Goal: Task Accomplishment & Management: Manage account settings

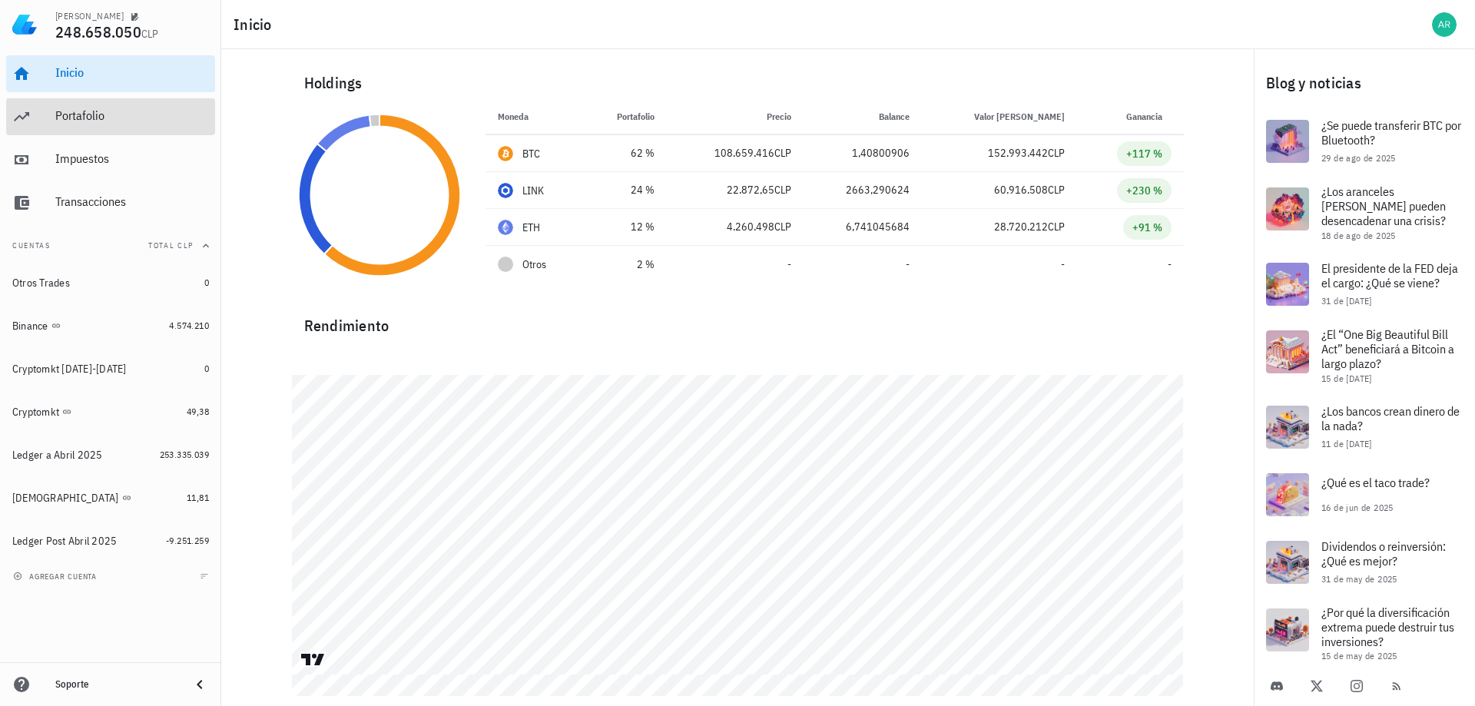
click at [85, 113] on div "Portafolio" at bounding box center [132, 115] width 154 height 15
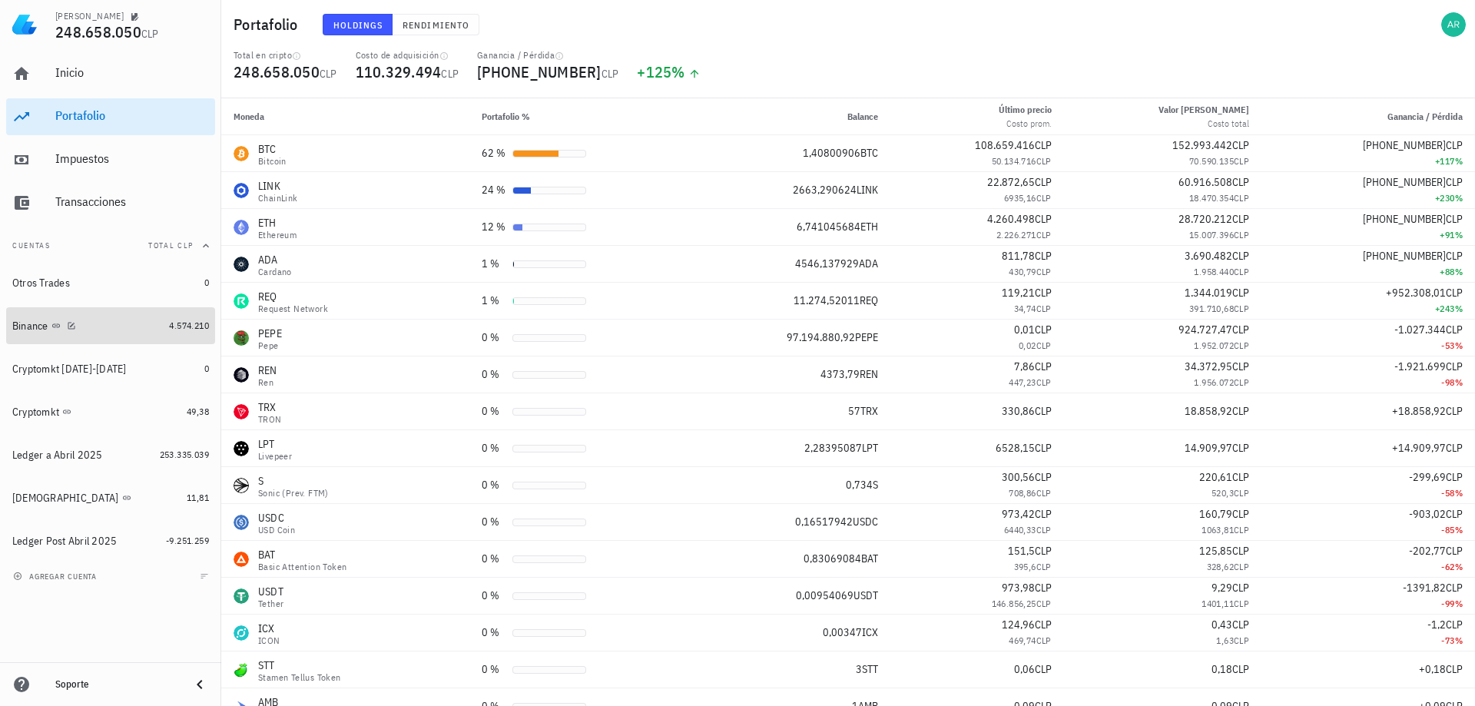
click at [91, 317] on div "Binance" at bounding box center [87, 326] width 151 height 33
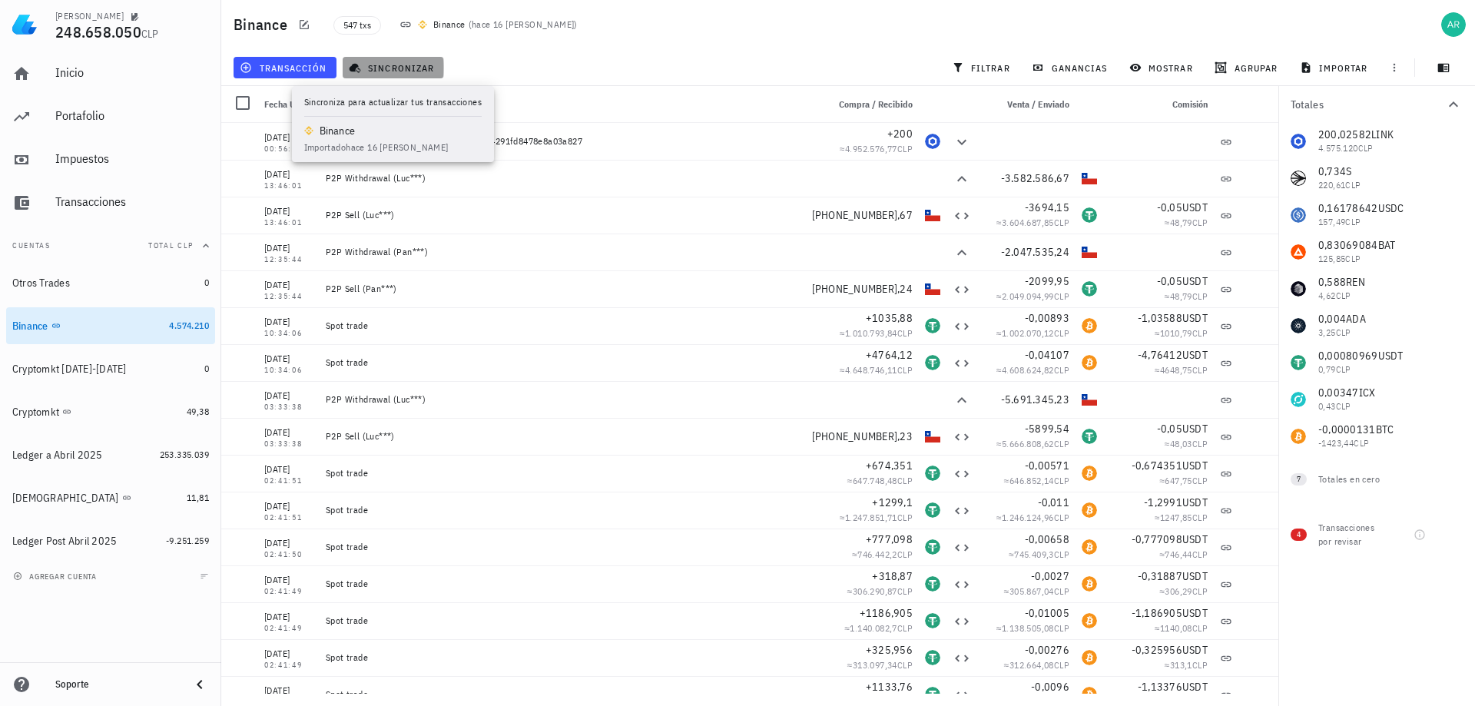
click at [405, 68] on span "sincronizar" at bounding box center [393, 67] width 82 height 12
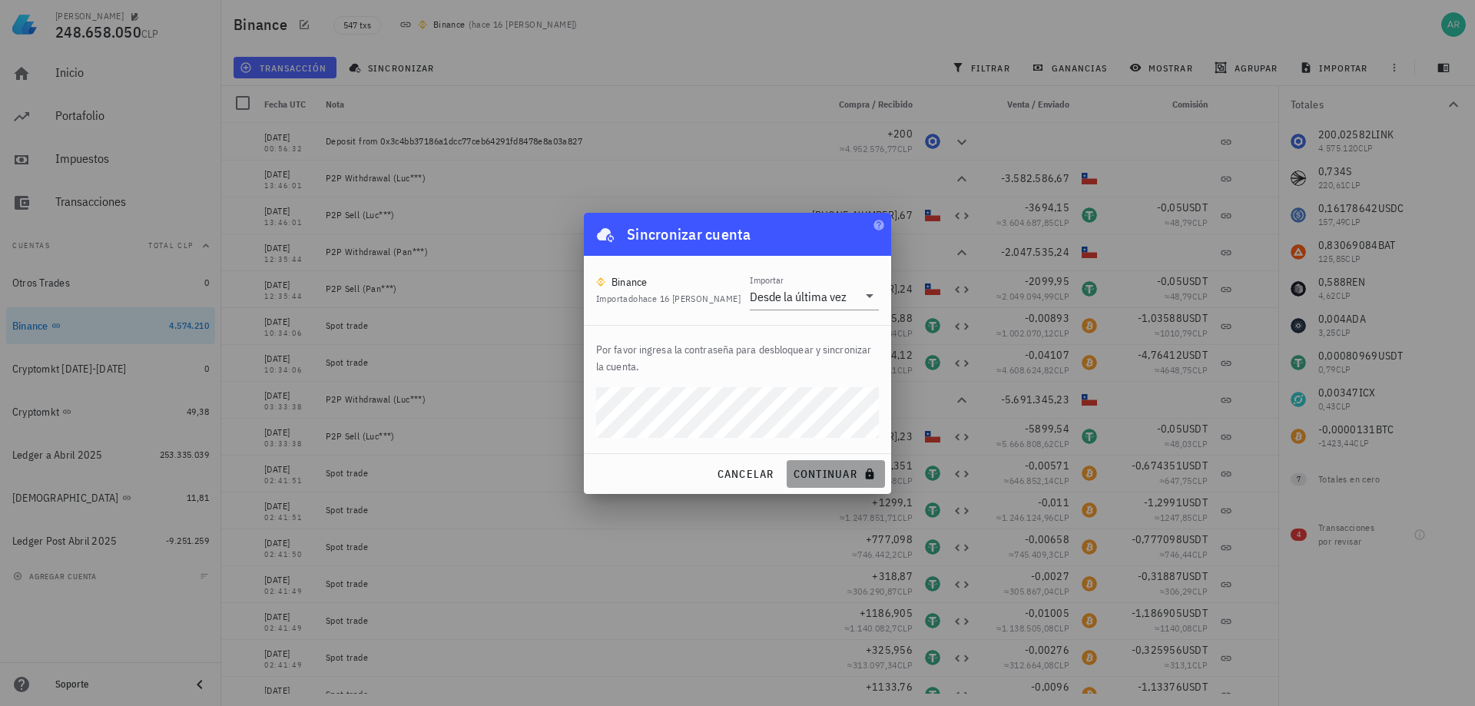
click at [841, 467] on span "continuar" at bounding box center [836, 474] width 86 height 14
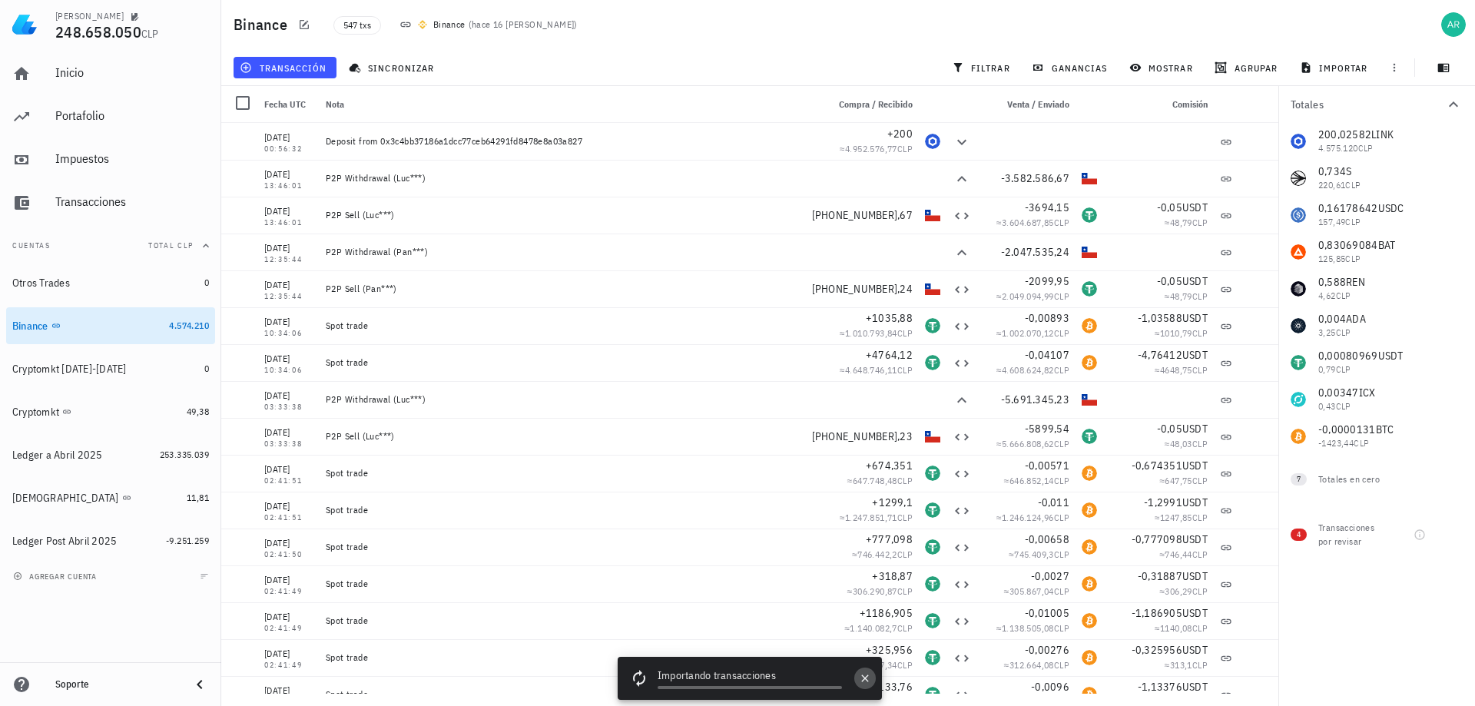
click at [866, 678] on icon "button" at bounding box center [864, 678] width 7 height 7
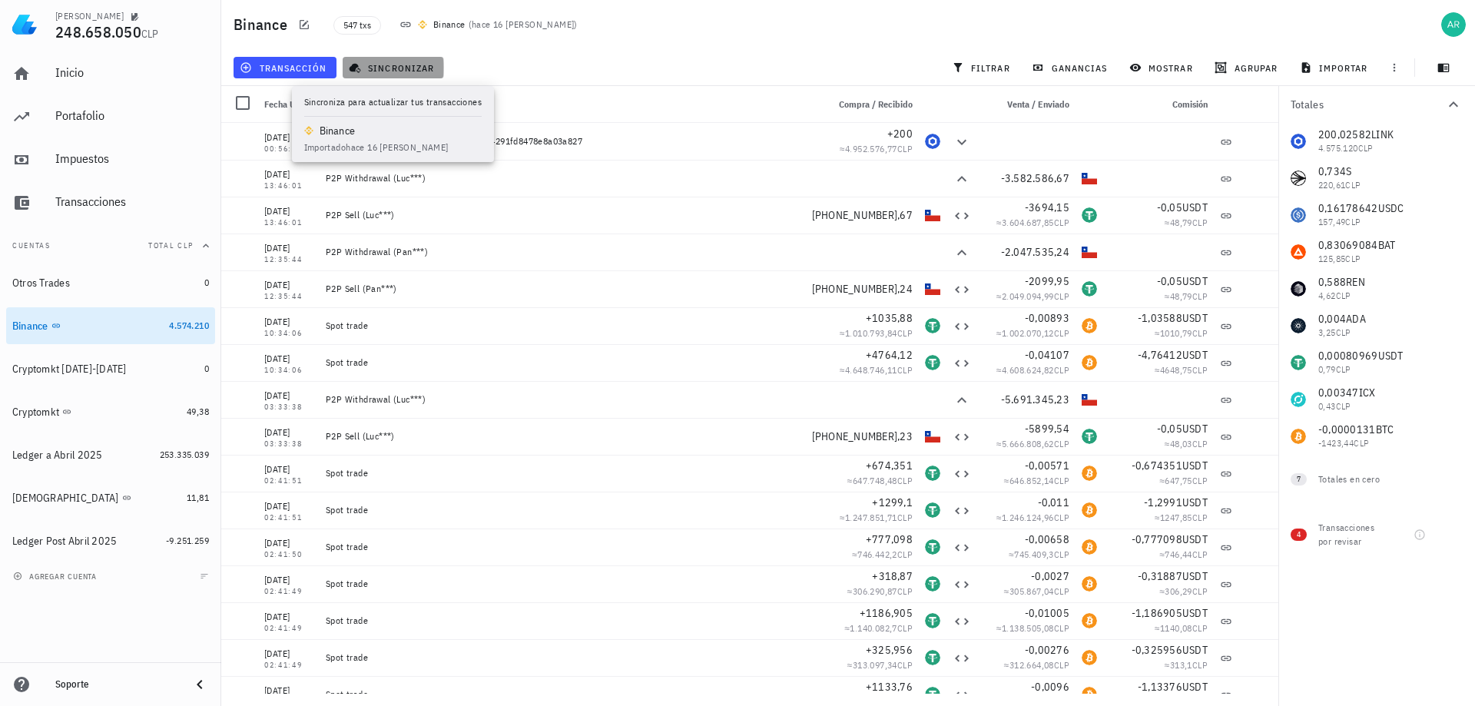
click at [403, 72] on span "sincronizar" at bounding box center [393, 67] width 82 height 12
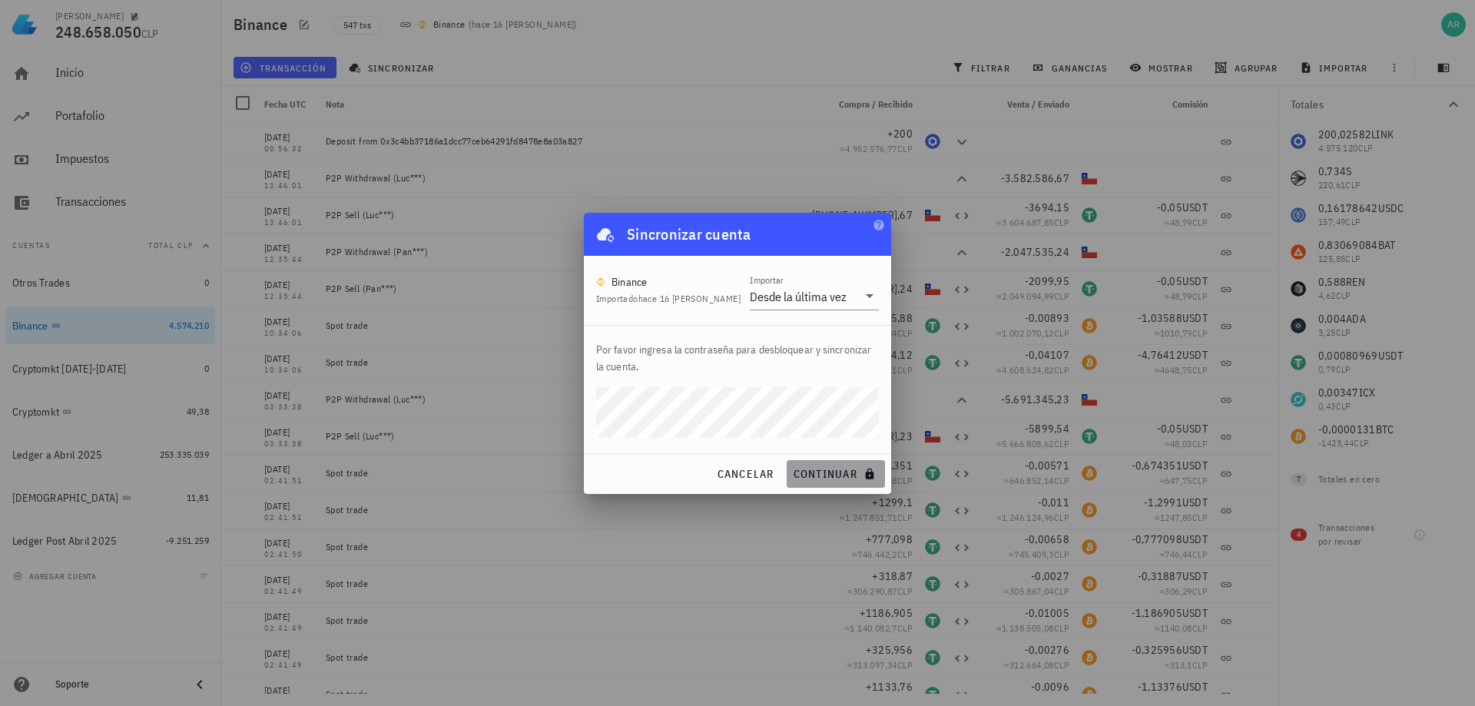
click at [824, 474] on span "continuar" at bounding box center [836, 474] width 86 height 14
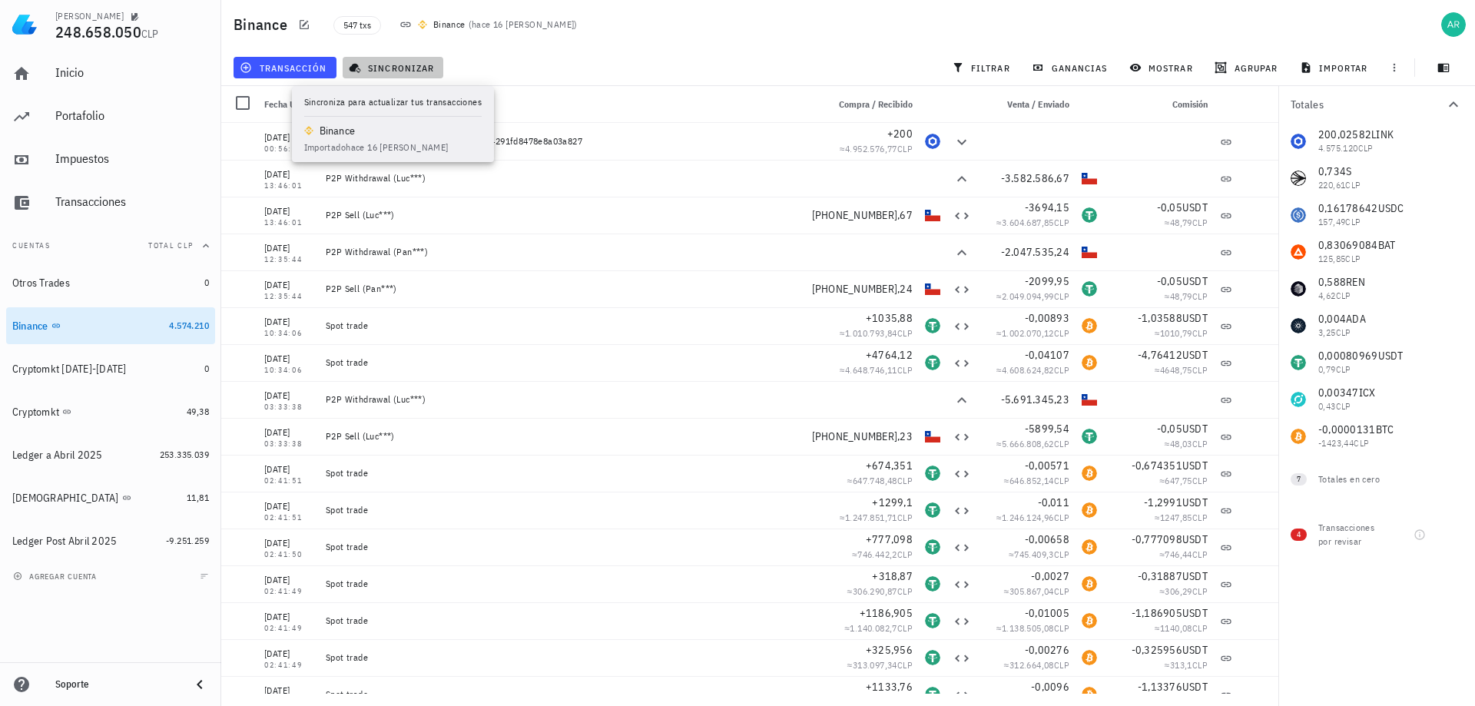
click at [397, 61] on span "sincronizar" at bounding box center [393, 67] width 82 height 12
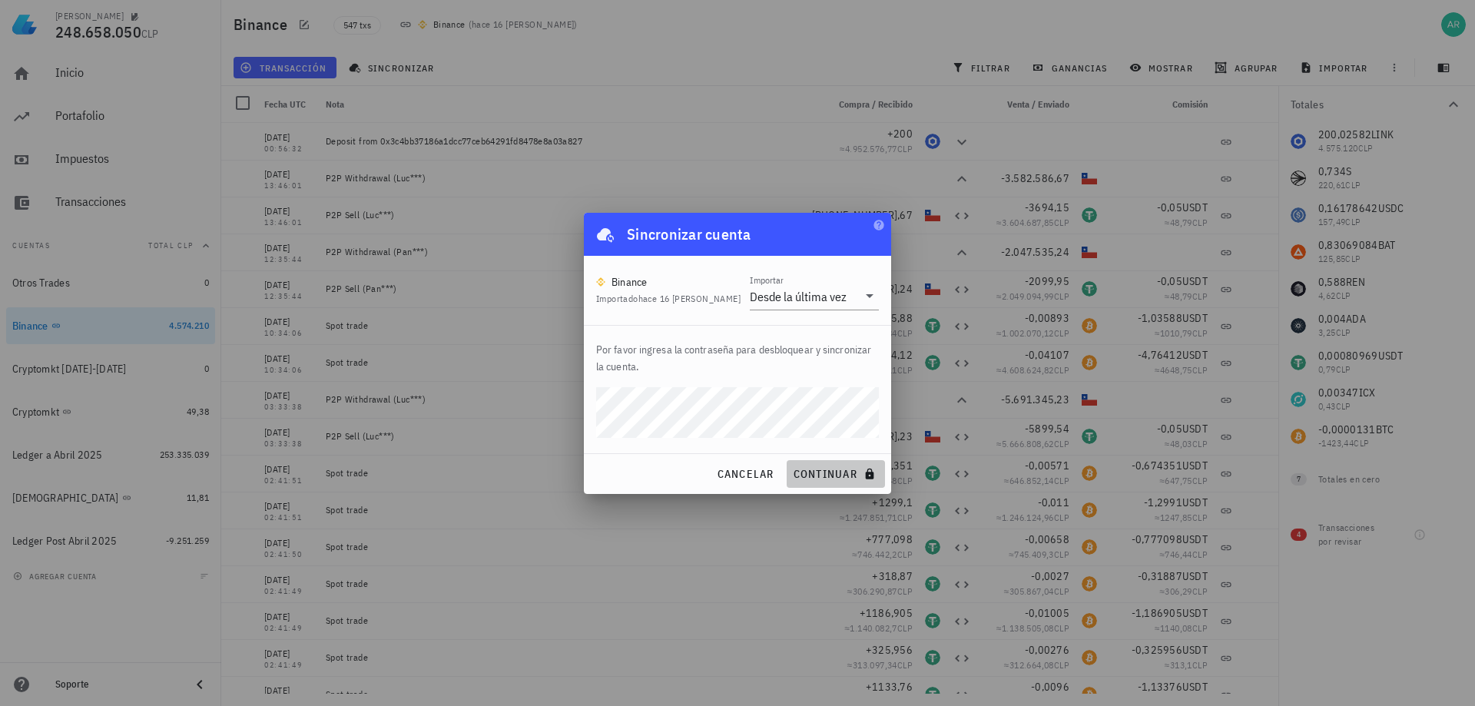
click at [846, 463] on button "continuar" at bounding box center [836, 474] width 98 height 28
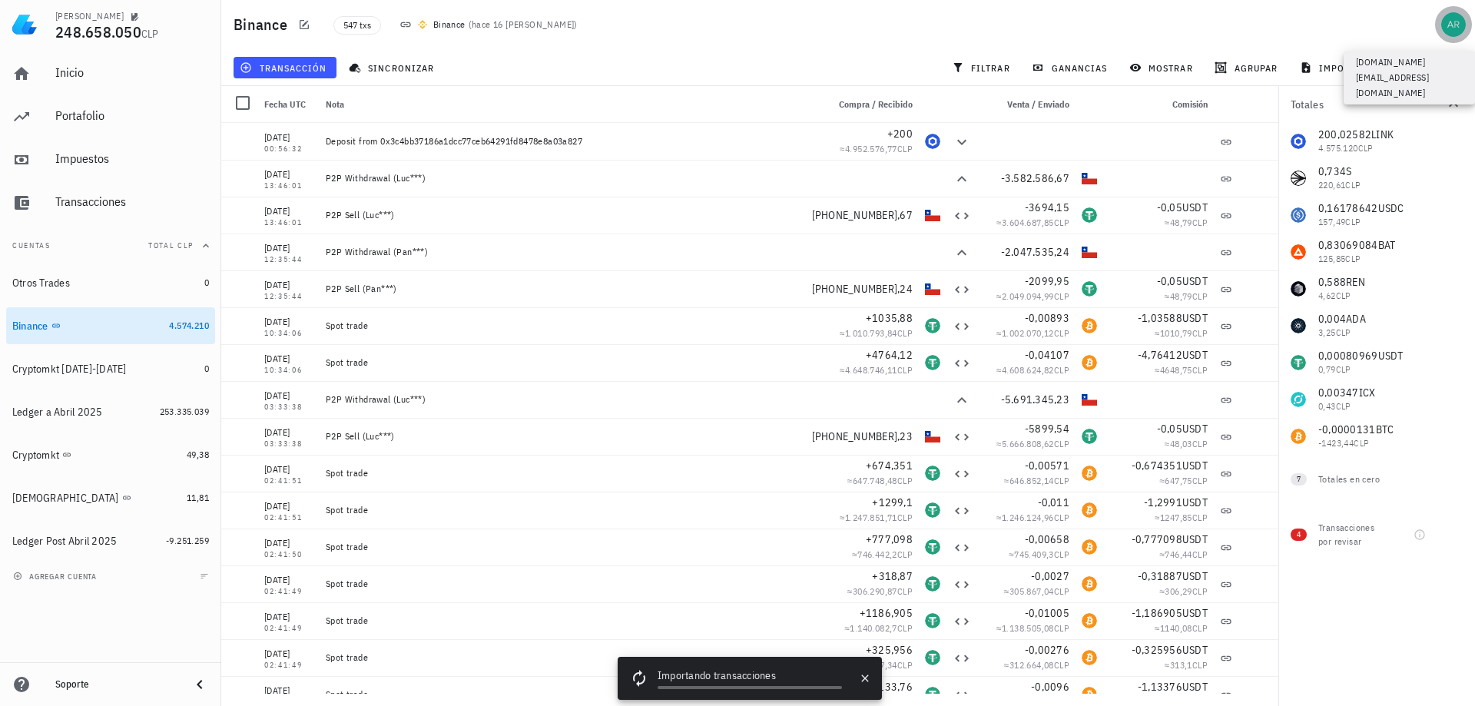
click at [1457, 22] on div "avatar" at bounding box center [1454, 24] width 25 height 25
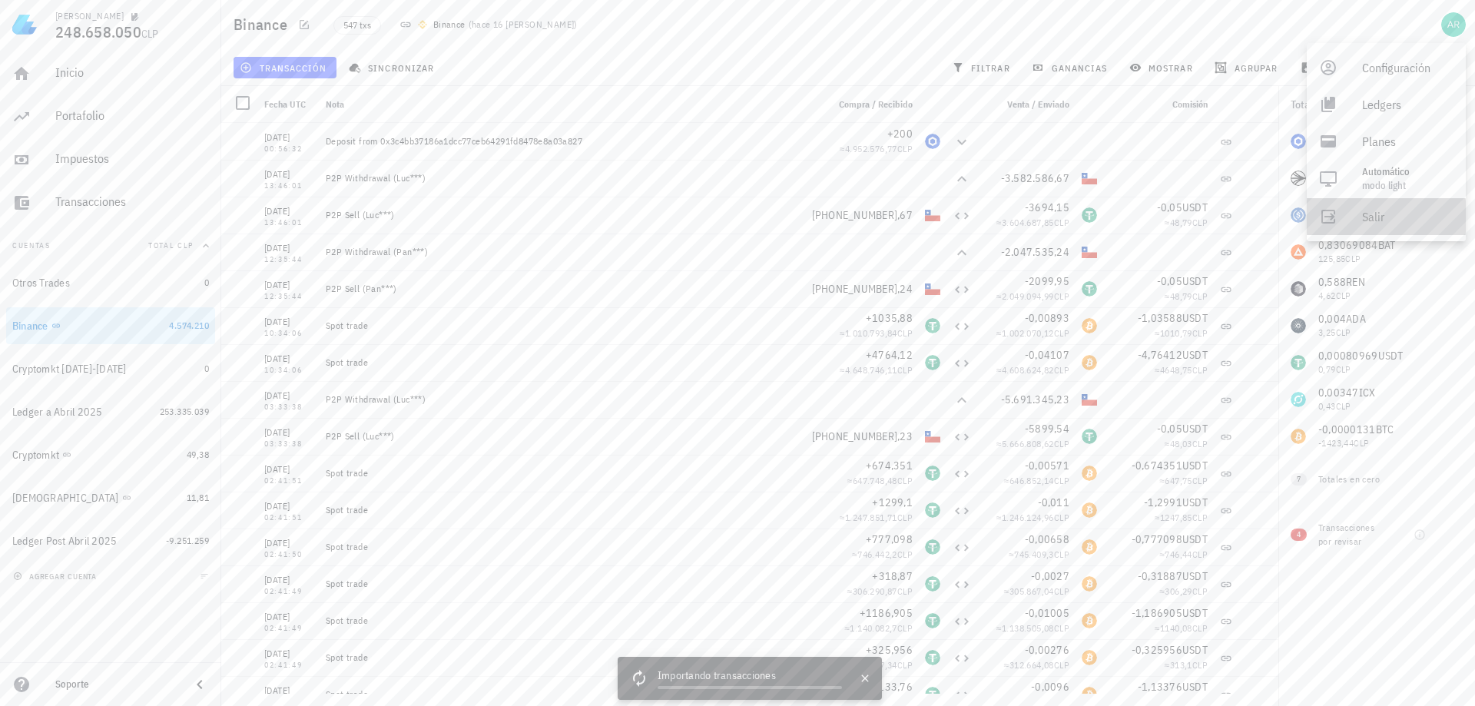
click at [1363, 220] on div "Salir" at bounding box center [1408, 216] width 91 height 31
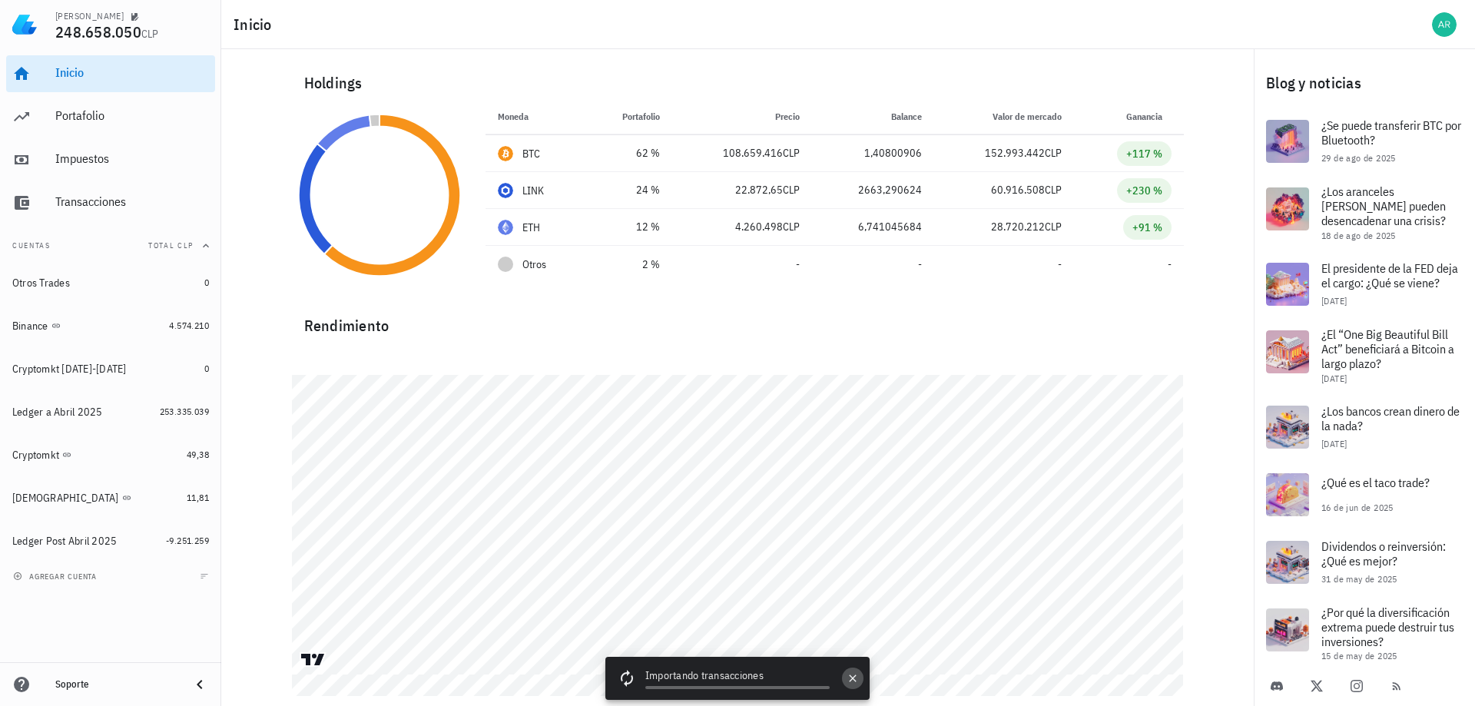
click at [852, 682] on icon "button" at bounding box center [853, 678] width 12 height 12
